Goal: Task Accomplishment & Management: Use online tool/utility

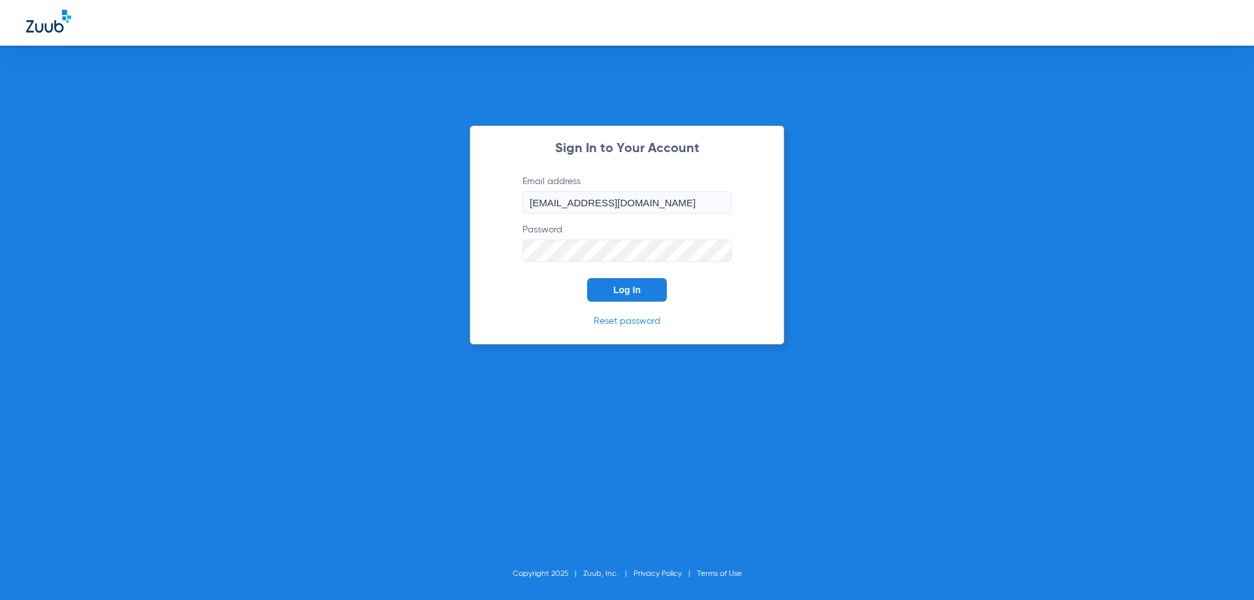
click at [901, 243] on div "Sign In to Your Account Email address [EMAIL_ADDRESS][DOMAIN_NAME] Password Log…" at bounding box center [627, 300] width 1254 height 600
click at [613, 292] on button "Log In" at bounding box center [627, 290] width 80 height 24
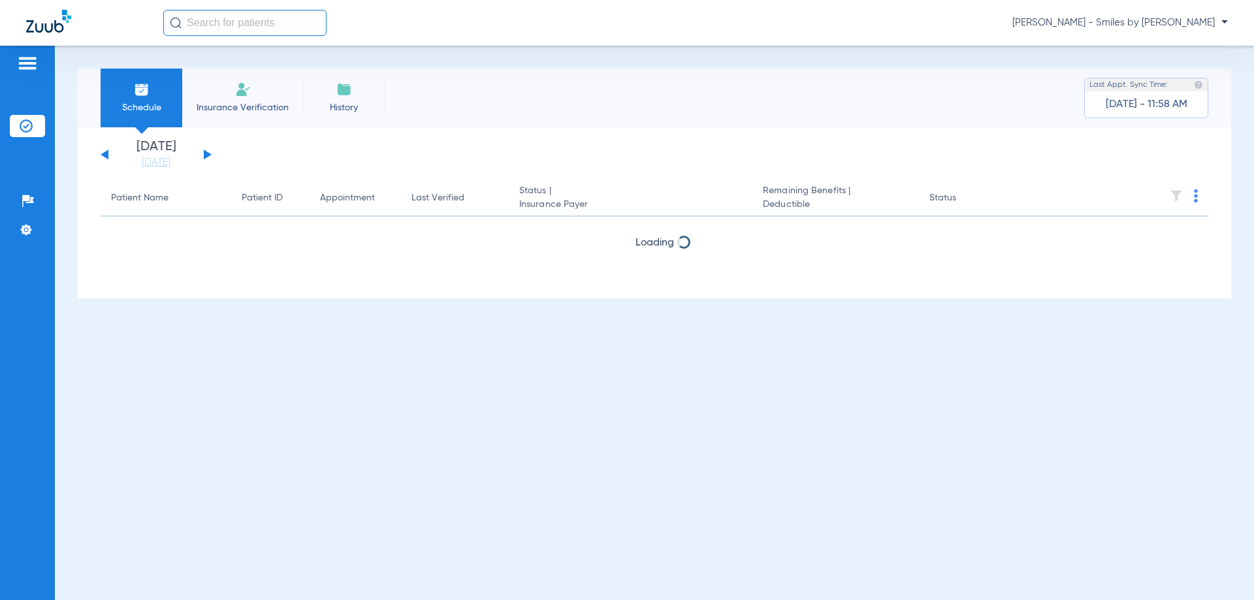
click at [173, 154] on li "[DATE] [DATE]" at bounding box center [156, 154] width 78 height 29
click at [171, 156] on link "[DATE]" at bounding box center [156, 162] width 78 height 13
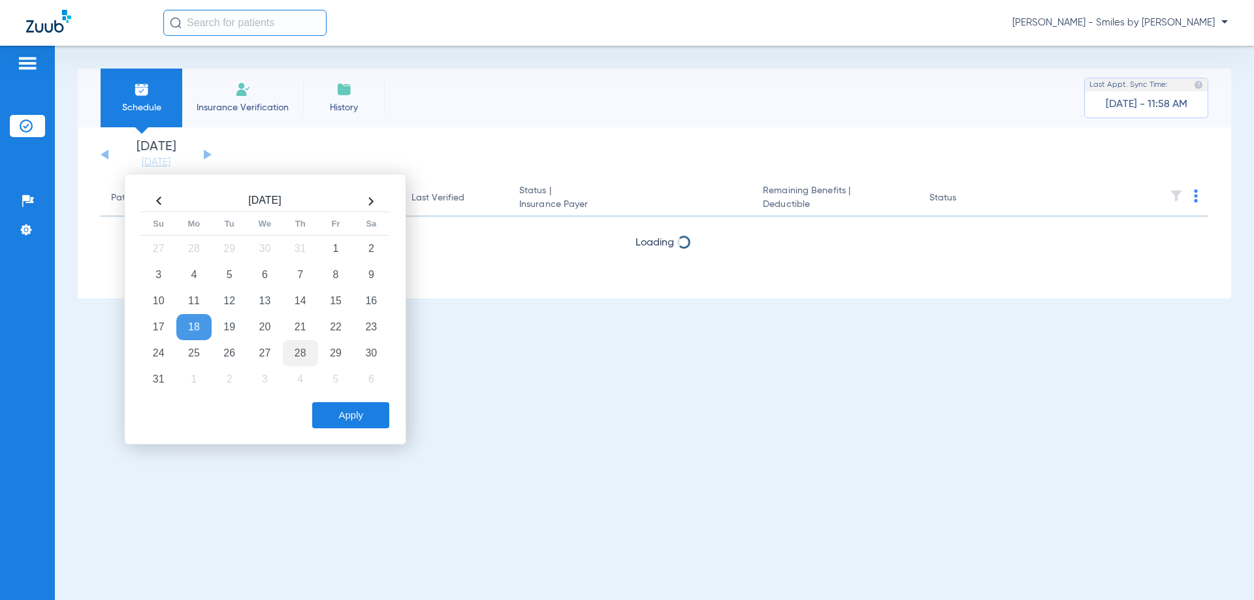
click at [303, 354] on td "28" at bounding box center [300, 353] width 35 height 26
click at [334, 407] on button "Apply" at bounding box center [350, 415] width 77 height 26
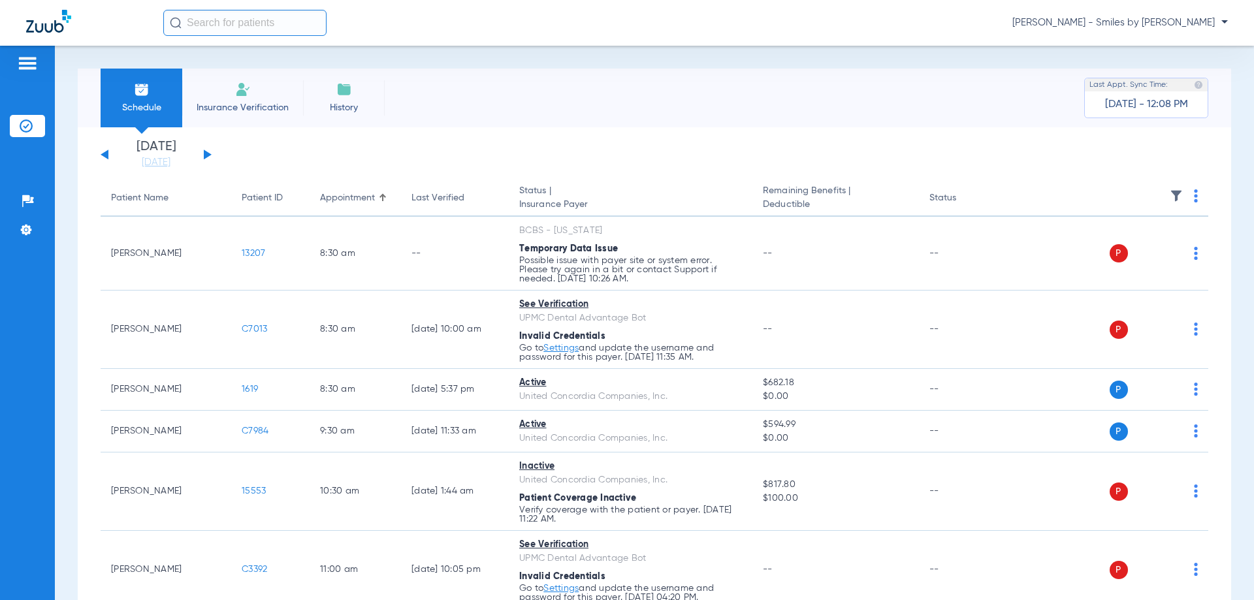
click at [208, 155] on button at bounding box center [208, 155] width 8 height 10
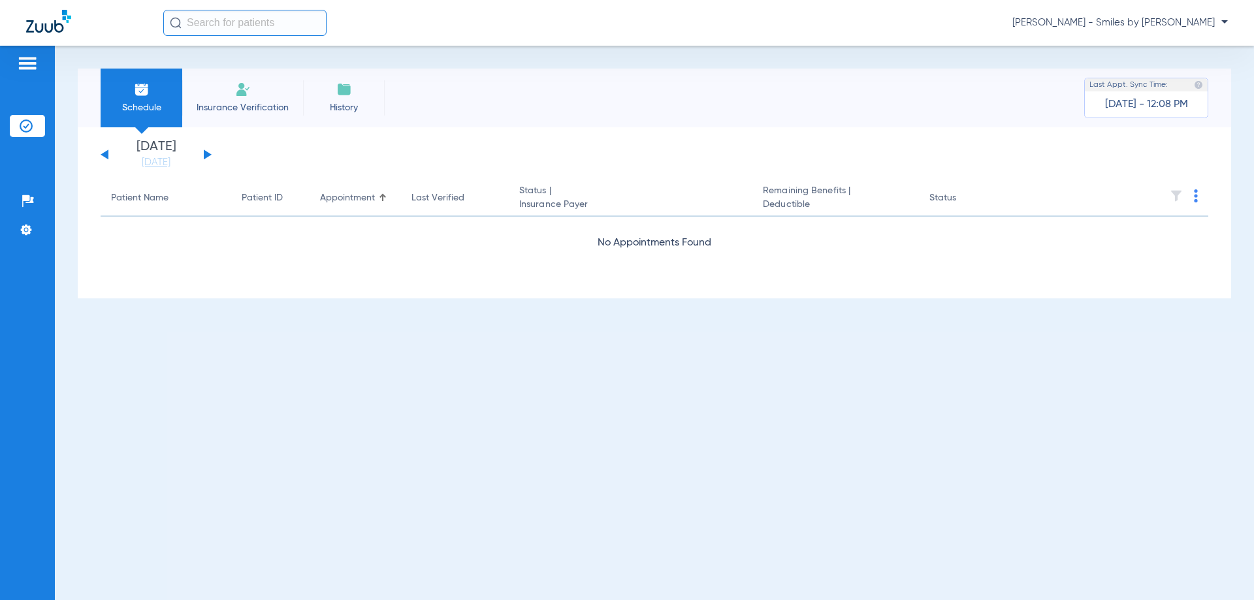
click at [206, 157] on button at bounding box center [208, 155] width 8 height 10
click at [206, 154] on button at bounding box center [208, 155] width 8 height 10
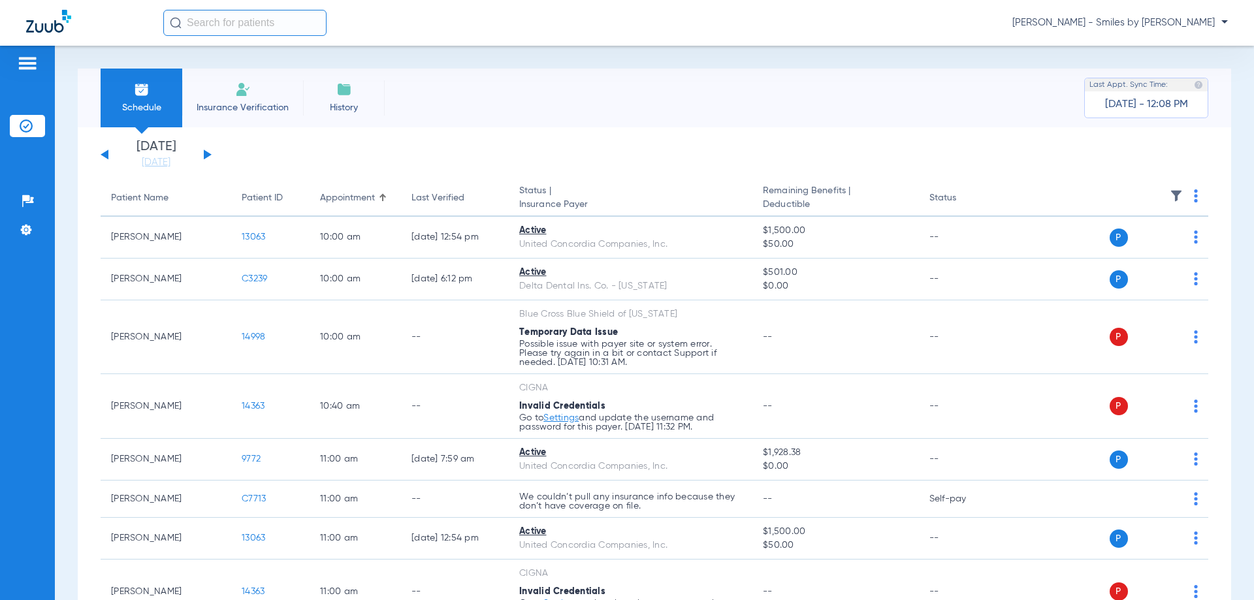
click at [1194, 199] on img at bounding box center [1196, 195] width 4 height 13
click at [1142, 243] on span "Verify All" at bounding box center [1137, 247] width 82 height 9
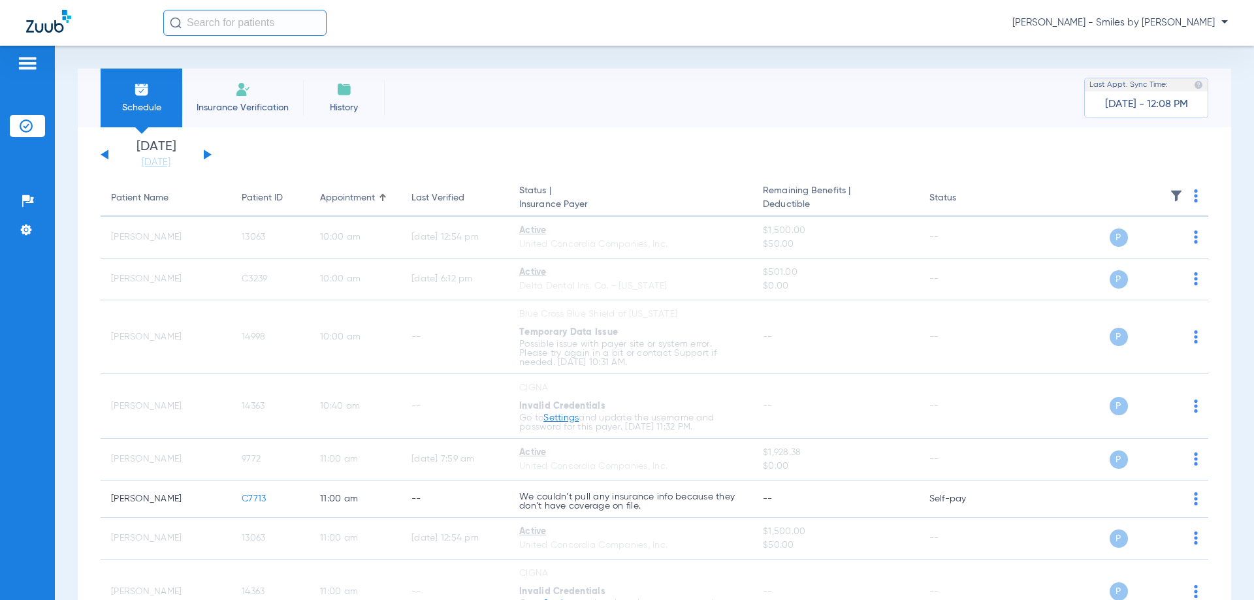
click at [207, 153] on button at bounding box center [208, 155] width 8 height 10
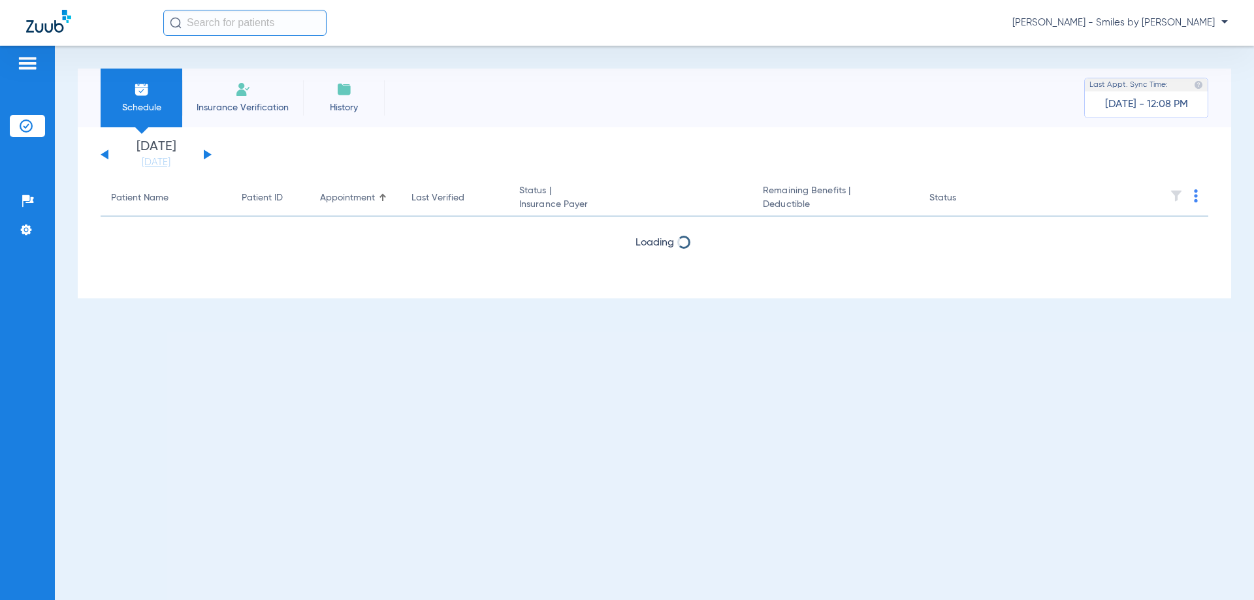
click at [1195, 201] on img at bounding box center [1196, 195] width 4 height 13
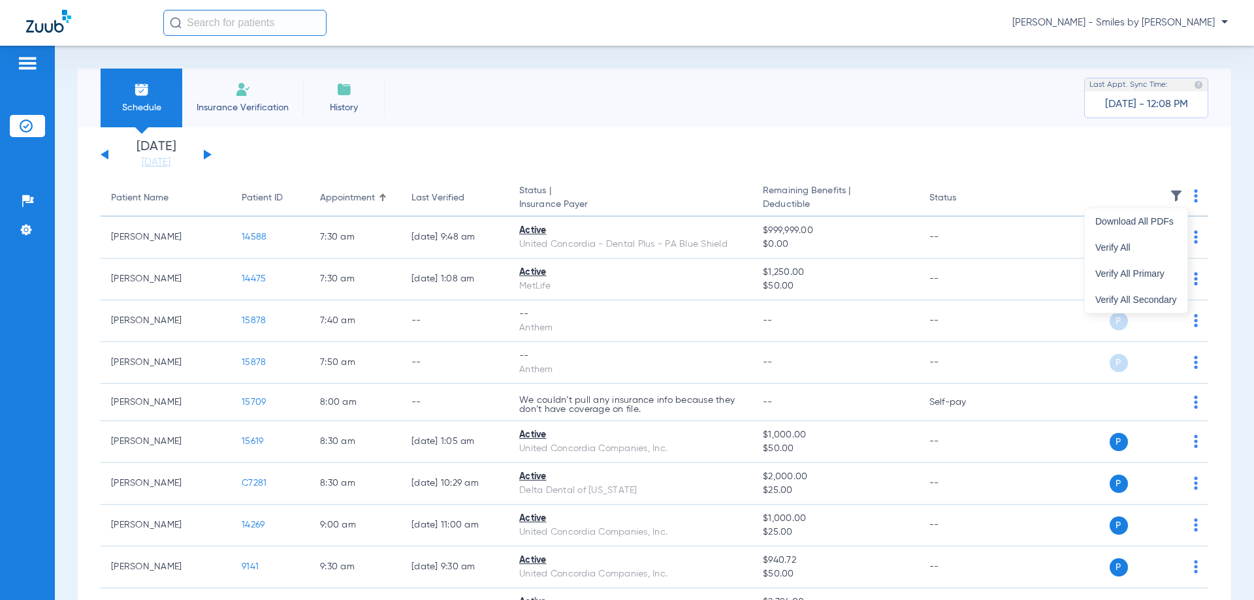
click at [953, 129] on div at bounding box center [627, 300] width 1254 height 600
click at [1194, 195] on img at bounding box center [1196, 195] width 4 height 13
click at [1124, 244] on span "Verify All" at bounding box center [1137, 247] width 82 height 9
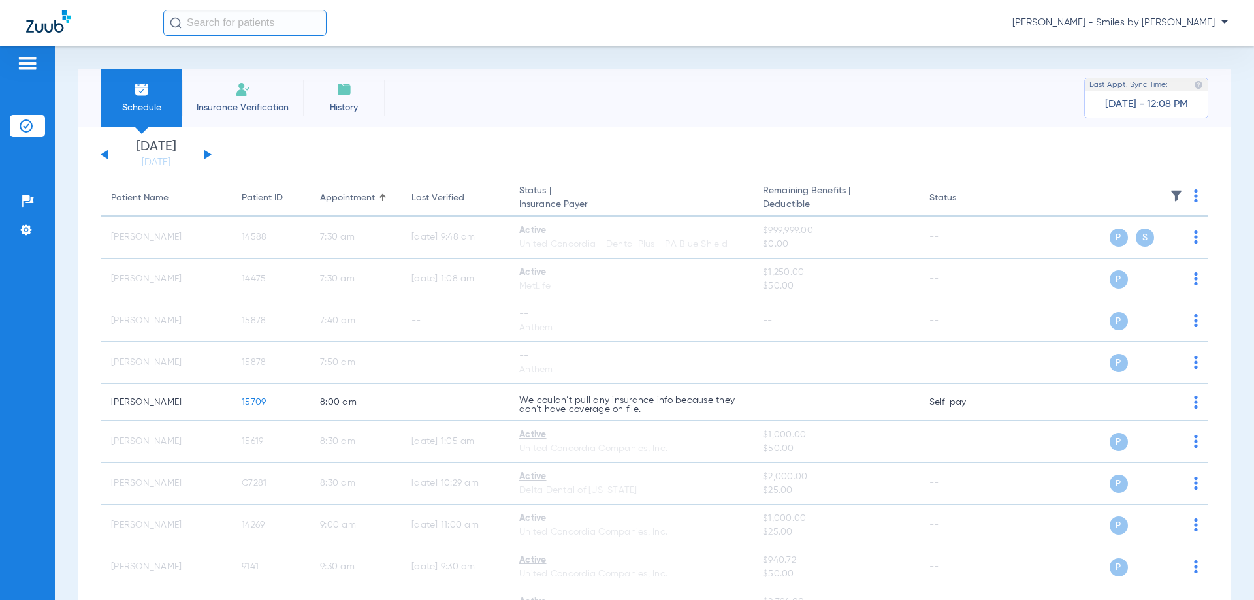
click at [210, 155] on button at bounding box center [208, 155] width 8 height 10
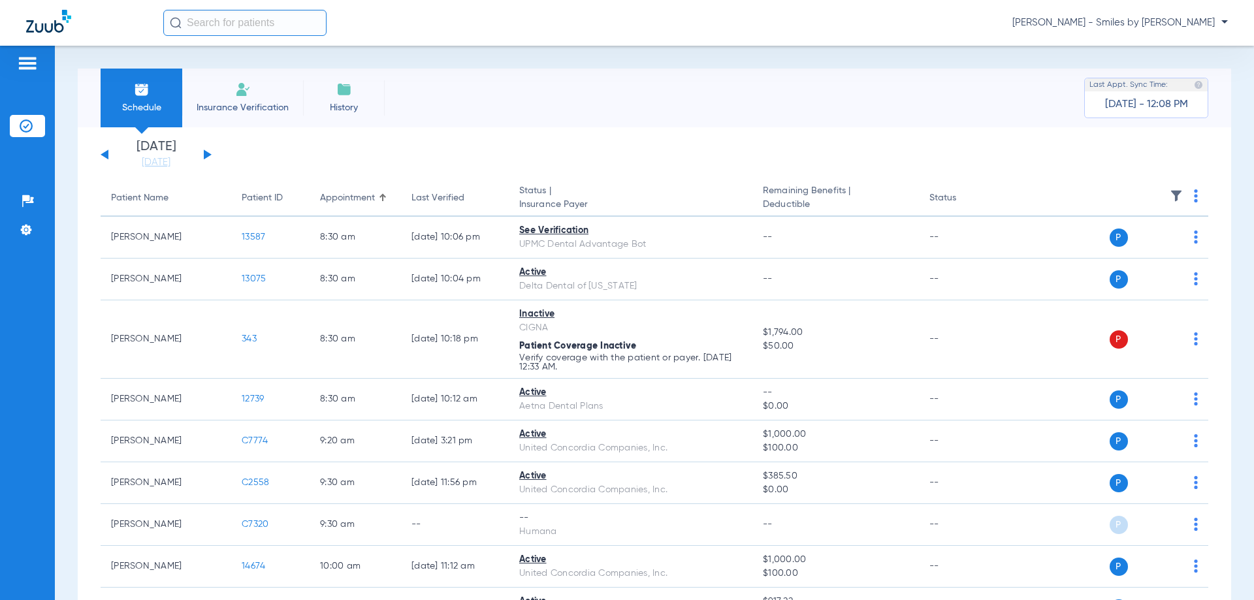
click at [1194, 200] on img at bounding box center [1196, 195] width 4 height 13
click at [1150, 239] on button "Verify All" at bounding box center [1136, 248] width 103 height 26
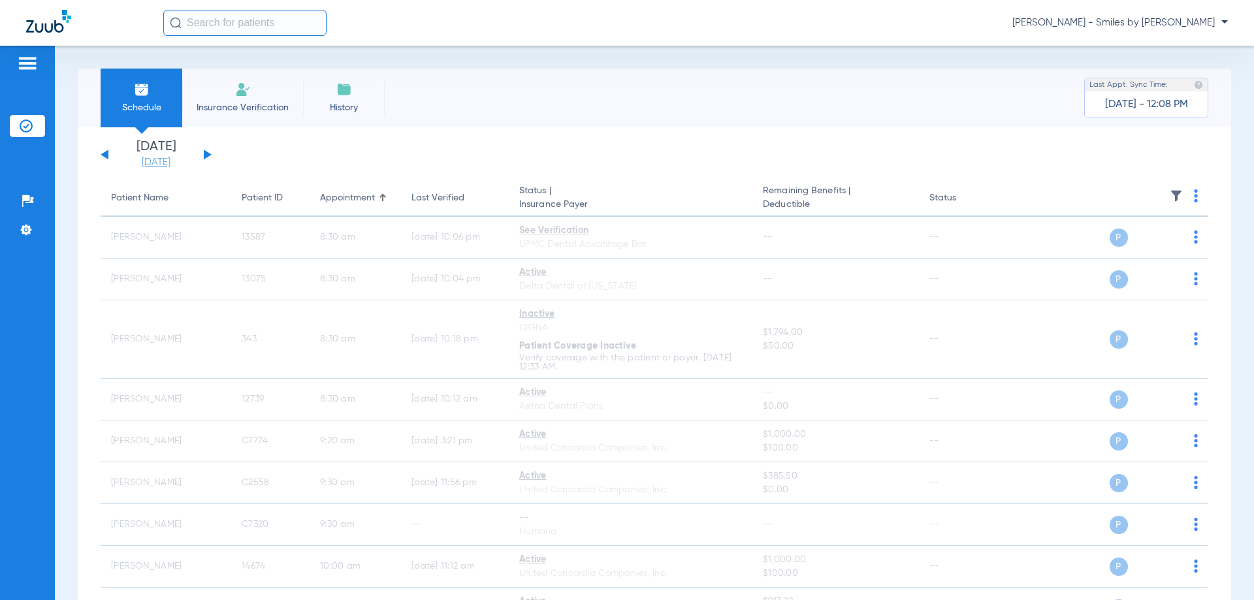
click at [142, 156] on link "[DATE]" at bounding box center [156, 162] width 78 height 13
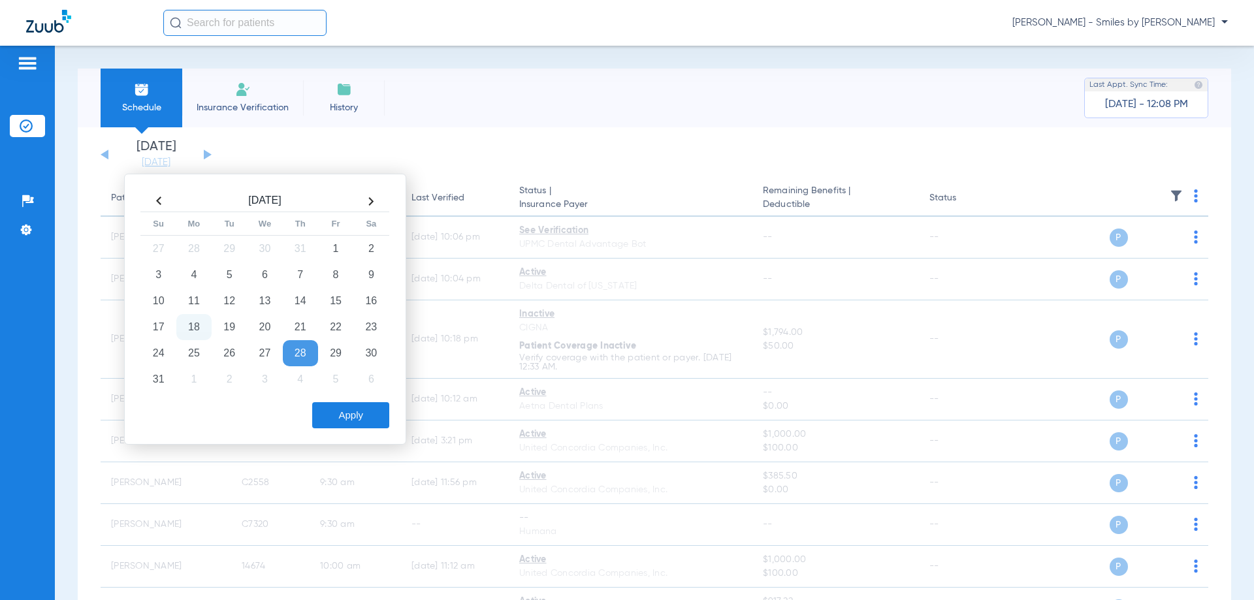
click at [195, 320] on td "18" at bounding box center [193, 327] width 35 height 26
click at [329, 400] on div "Apply" at bounding box center [264, 412] width 252 height 33
